Goal: Transaction & Acquisition: Purchase product/service

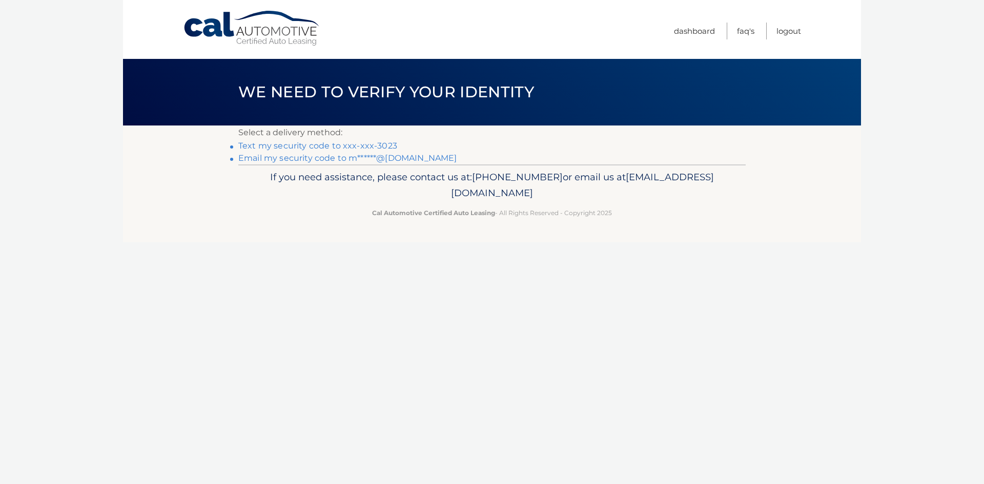
click at [380, 144] on link "Text my security code to xxx-xxx-3023" at bounding box center [317, 146] width 159 height 10
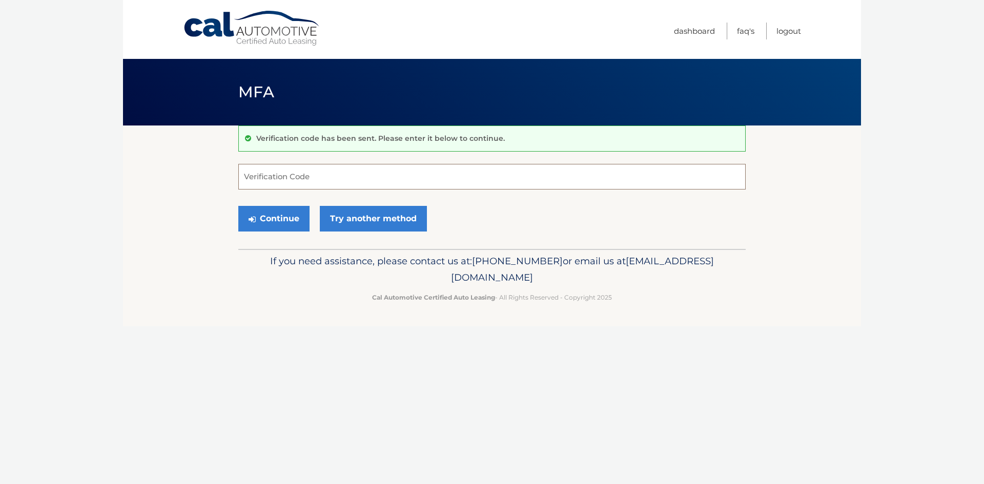
click at [585, 180] on input "Verification Code" at bounding box center [491, 177] width 507 height 26
type input "511563"
click at [238, 206] on button "Continue" at bounding box center [273, 219] width 71 height 26
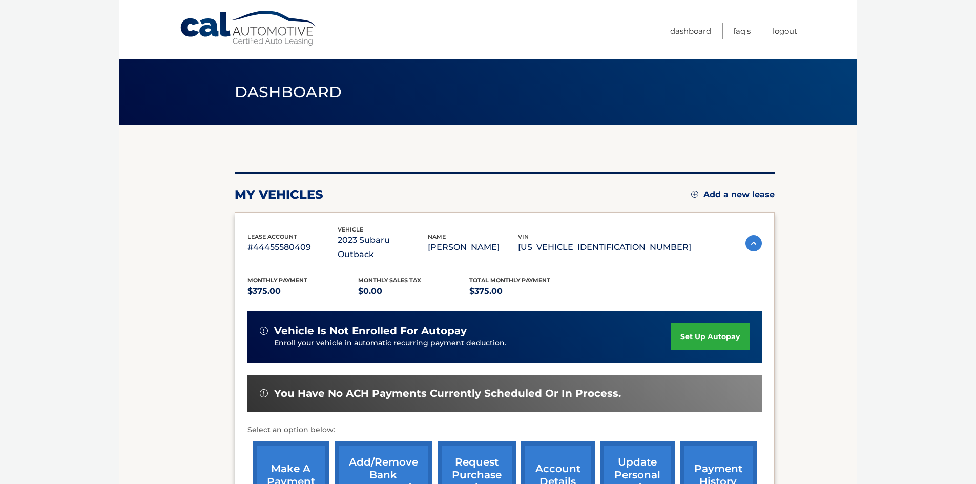
click at [683, 450] on link "payment history" at bounding box center [718, 475] width 77 height 67
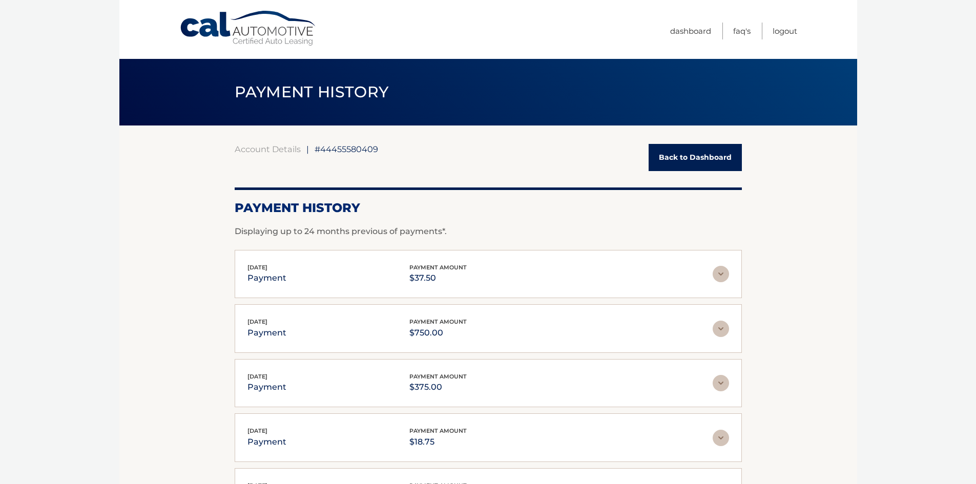
click at [671, 161] on link "Back to Dashboard" at bounding box center [695, 157] width 93 height 27
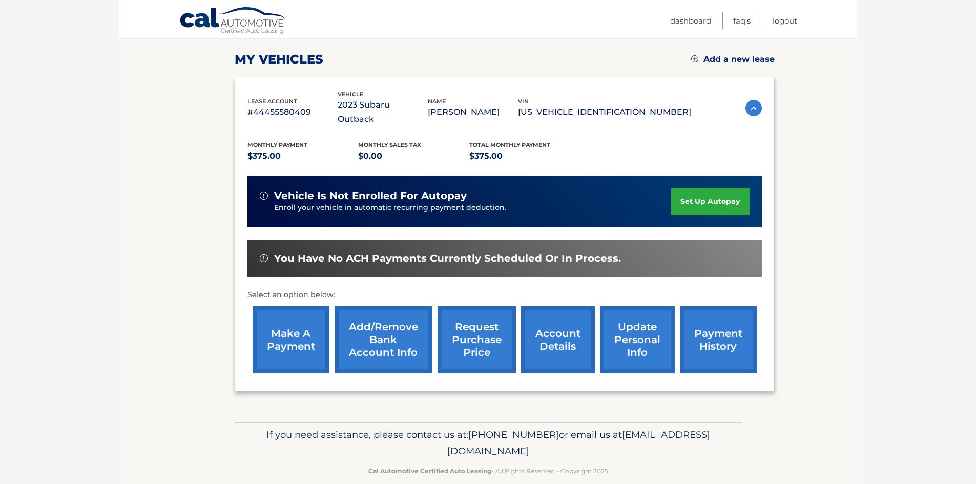
scroll to position [137, 0]
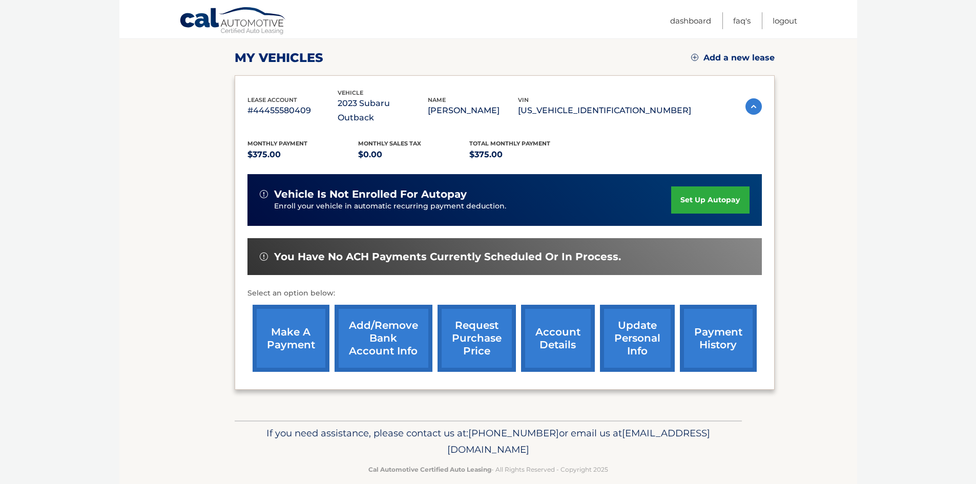
click at [291, 329] on link "make a payment" at bounding box center [291, 338] width 77 height 67
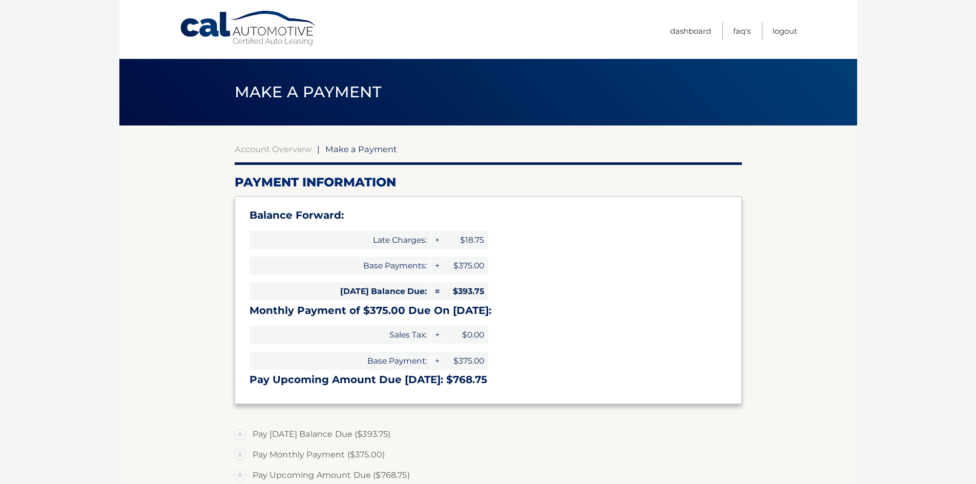
select select "YjFjMzY1YTktYzdiNS00NTAyLWI4MjItNTFjZGZmY2E3NzE3"
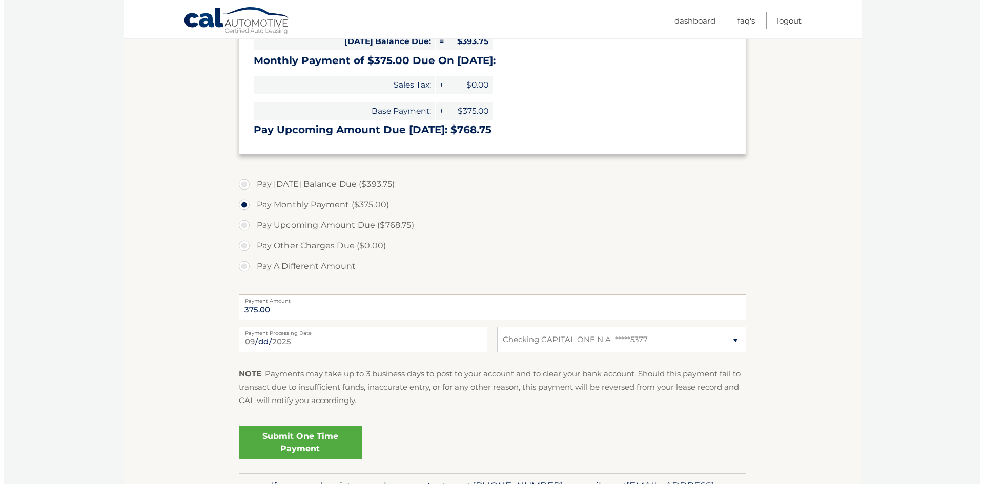
scroll to position [317, 0]
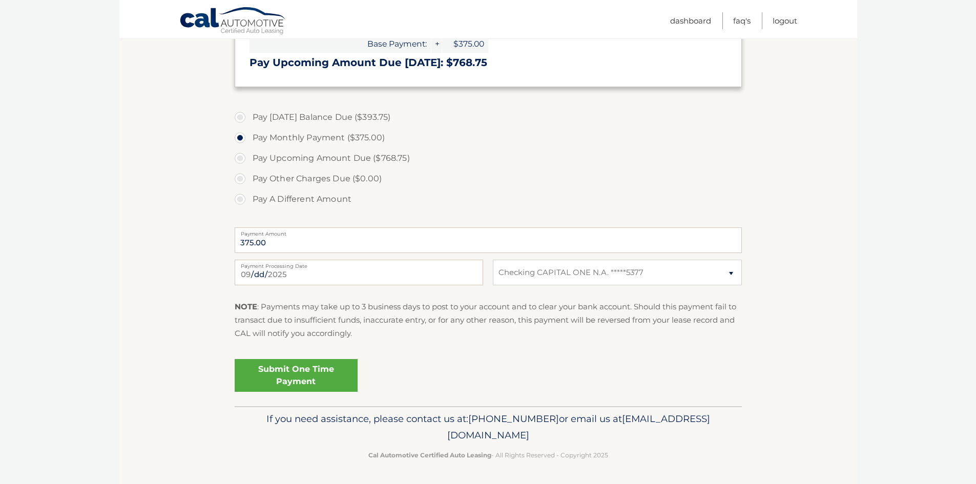
click at [282, 394] on div "Submit One Time Payment" at bounding box center [488, 379] width 507 height 48
click at [285, 375] on link "Submit One Time Payment" at bounding box center [296, 375] width 123 height 33
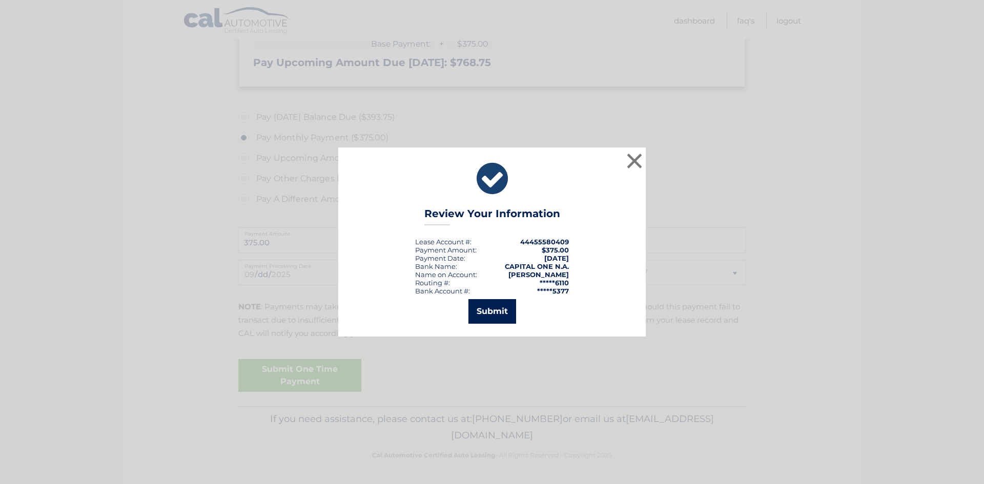
click at [498, 302] on button "Submit" at bounding box center [492, 311] width 48 height 25
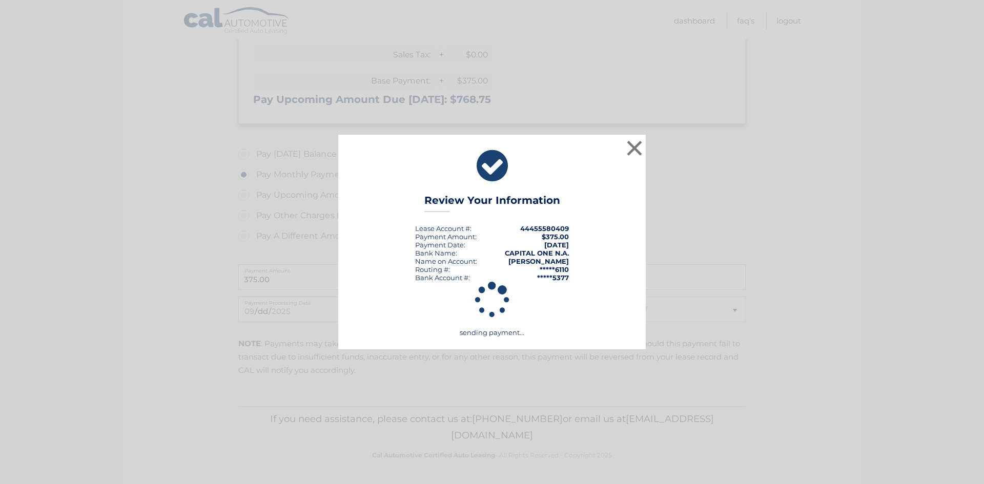
scroll to position [280, 0]
